Goal: Navigation & Orientation: Find specific page/section

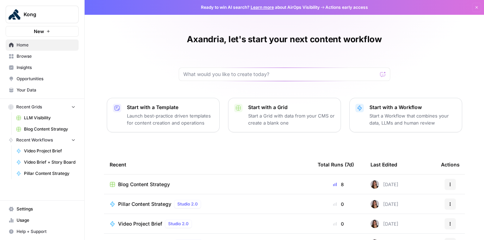
click at [37, 82] on span "Opportunities" at bounding box center [46, 79] width 59 height 6
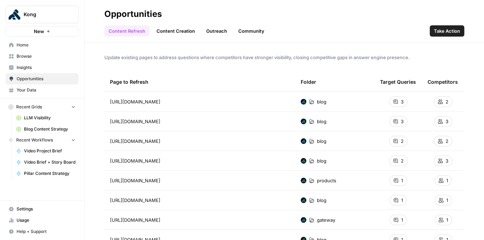
click at [247, 34] on link "Community" at bounding box center [251, 30] width 35 height 11
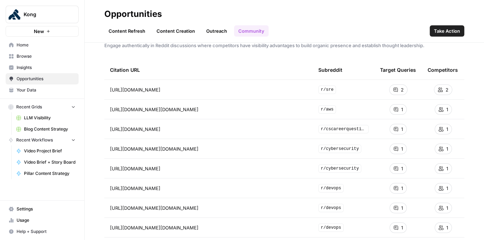
scroll to position [15, 0]
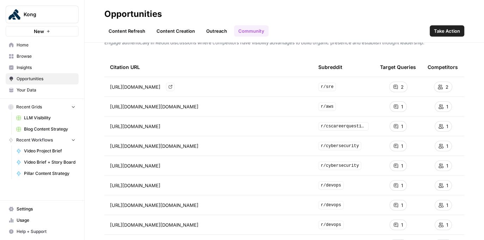
click at [175, 87] on link "Go to page" at bounding box center [170, 87] width 8 height 8
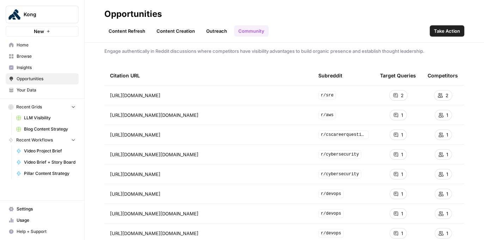
scroll to position [0, 0]
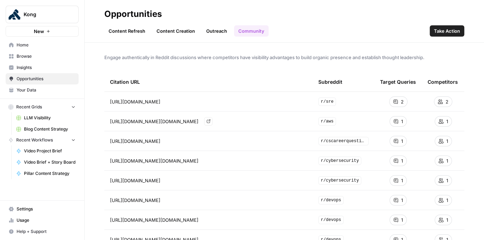
click at [210, 120] on icon "Go to page https://www.reddit.com/r/aws/comments/vym664?utm_source=chatgpt.com" at bounding box center [209, 122] width 4 height 4
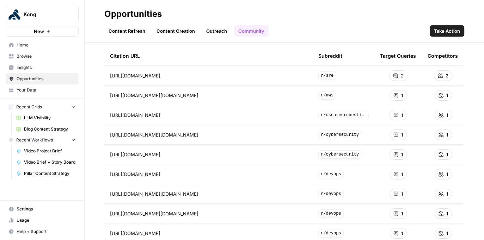
scroll to position [1, 0]
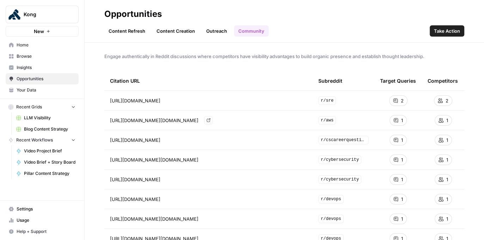
click at [210, 122] on icon "Go to page https://www.reddit.com/r/aws/comments/vym664?utm_source=chatgpt.com" at bounding box center [209, 120] width 4 height 4
click at [172, 141] on icon "Go to page https://www.reddit.com/r/cscareerquestions/comments/1aenjkf/why_peop…" at bounding box center [171, 140] width 4 height 4
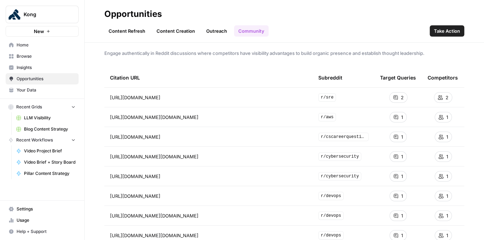
scroll to position [0, 0]
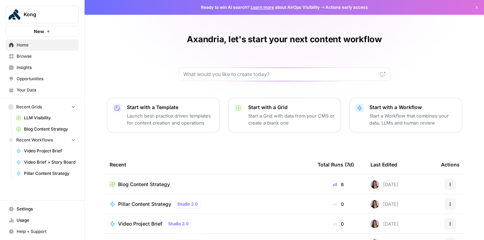
click at [47, 79] on span "Opportunities" at bounding box center [46, 79] width 59 height 6
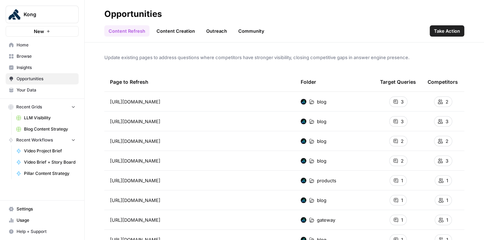
click at [232, 42] on header "Opportunities Content Refresh Content Creation Outreach Community Take Action" at bounding box center [284, 21] width 399 height 43
click at [246, 31] on link "Community" at bounding box center [251, 30] width 35 height 11
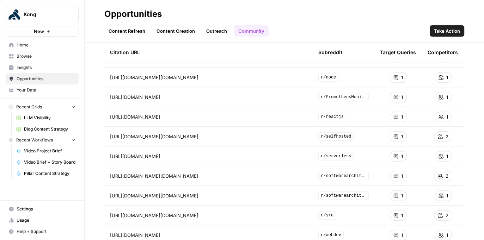
scroll to position [554, 0]
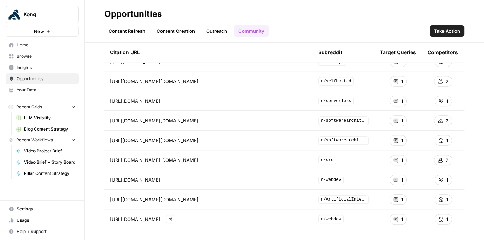
click at [172, 218] on icon "Go to page https://www.reddit.com/r/webdev/comments/1jmkcml/a_simple_api_monito…" at bounding box center [171, 220] width 4 height 4
click at [210, 200] on icon "Go to page https://www.reddit.com/r/ArtificialInteligence/comments/1bu0ks6?utm_…" at bounding box center [209, 200] width 4 height 4
click at [172, 179] on icon "Go to page https://www.reddit.com/r/webdev/comments/17ul7ny/is_api_gateway_alwa…" at bounding box center [171, 180] width 4 height 4
click at [210, 141] on icon "Go to page https://www.reddit.com/r/softwarearchitecture/comments/1hco0yd?utm_s…" at bounding box center [209, 141] width 4 height 4
click at [210, 160] on icon "Go to page https://www.reddit.com/r/sre/comments/ubaktd?utm_source=chatgpt.com" at bounding box center [209, 160] width 4 height 4
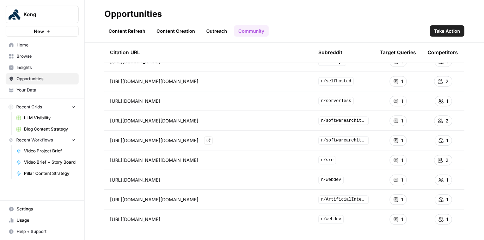
click at [210, 139] on icon "Go to page https://www.reddit.com/r/softwarearchitecture/comments/1hco0yd?utm_s…" at bounding box center [209, 141] width 4 height 4
click at [213, 123] on link "Go to page" at bounding box center [208, 121] width 8 height 8
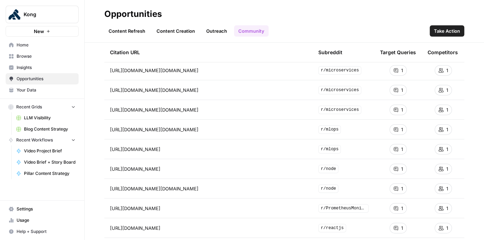
scroll to position [386, 0]
click at [172, 150] on icon "Go to page https://www.reddit.com/r/mlops/comments/1fz0rc8/monitoring_endpoint_…" at bounding box center [171, 150] width 4 height 4
click at [210, 130] on icon "Go to page https://www.reddit.com/r/mlops/comments/15z3bfo?utm_source=chatgpt.c…" at bounding box center [209, 130] width 4 height 4
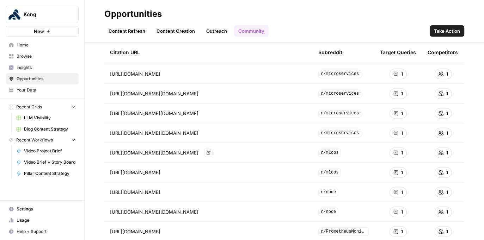
scroll to position [363, 0]
click at [213, 133] on link "Go to page" at bounding box center [208, 134] width 8 height 8
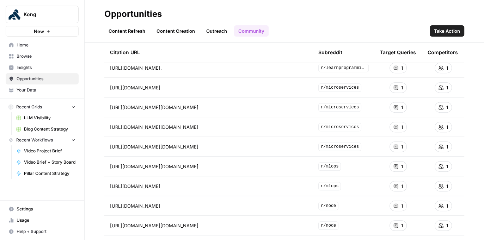
scroll to position [348, 0]
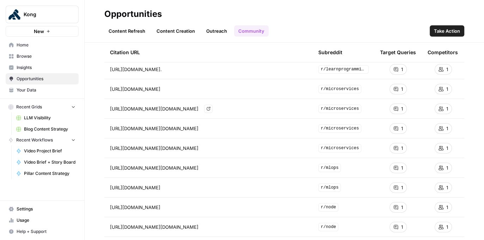
click at [210, 109] on icon "Go to page https://www.reddit.com/r/microservices/comments/1imrhtt?utm_source=c…" at bounding box center [209, 109] width 4 height 4
